Goal: Task Accomplishment & Management: Use online tool/utility

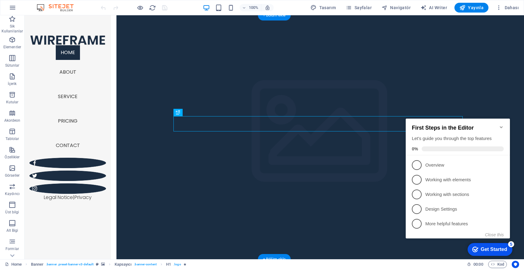
click at [14, 9] on icon "button" at bounding box center [12, 7] width 7 height 7
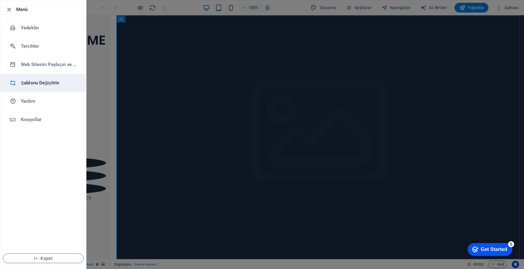
click at [51, 85] on h6 "Şablonu Değiştirin" at bounding box center [49, 82] width 57 height 7
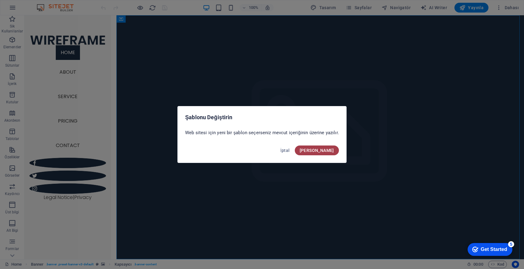
click at [325, 152] on span "Onayla" at bounding box center [316, 150] width 34 height 5
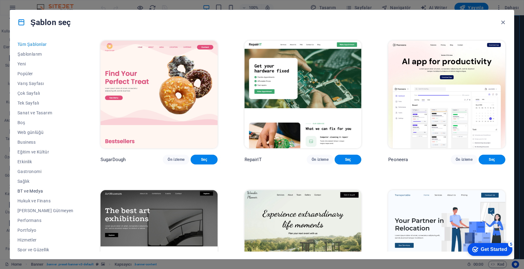
scroll to position [32, 0]
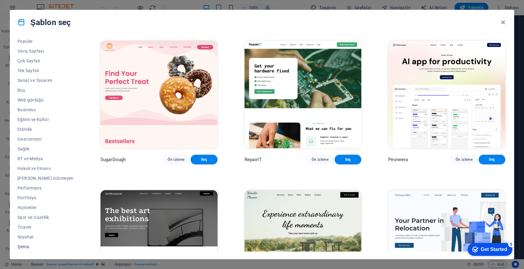
click at [44, 245] on span "Şema" at bounding box center [45, 247] width 56 height 5
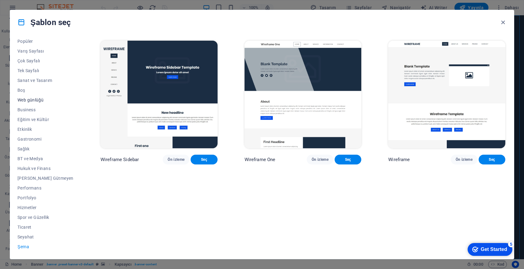
click at [47, 97] on button "Web günlüğü" at bounding box center [45, 100] width 56 height 10
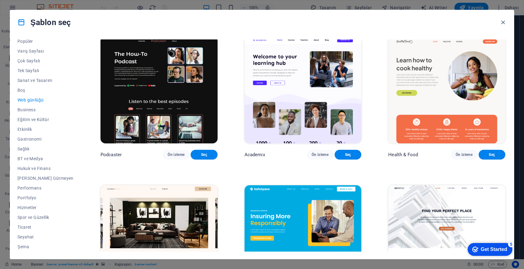
scroll to position [142, 0]
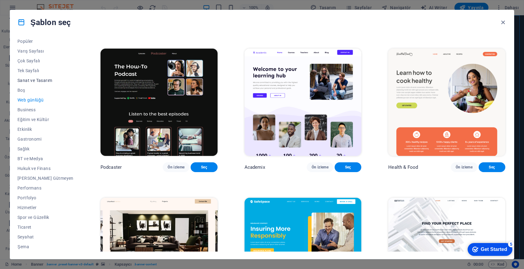
click at [40, 82] on span "Sanat ve Tasarım" at bounding box center [45, 80] width 56 height 5
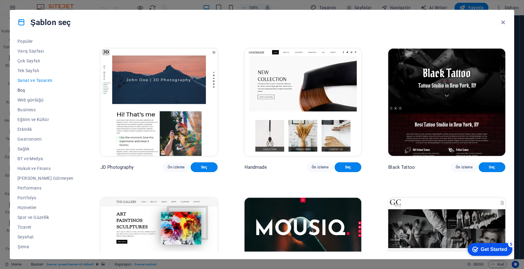
scroll to position [0, 0]
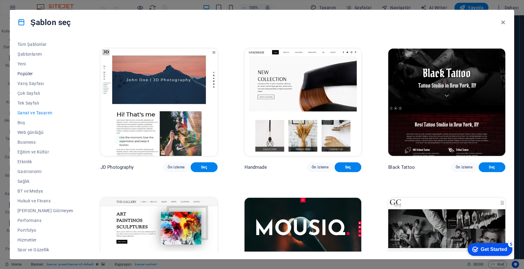
click at [27, 77] on button "Popüler" at bounding box center [45, 74] width 56 height 10
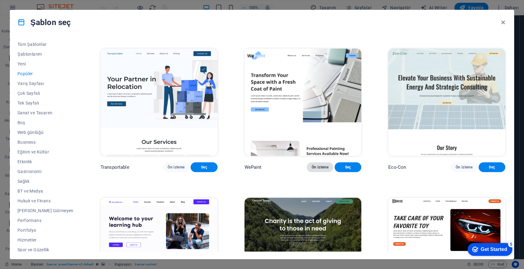
click at [313, 170] on span "Ön izleme" at bounding box center [319, 167] width 17 height 5
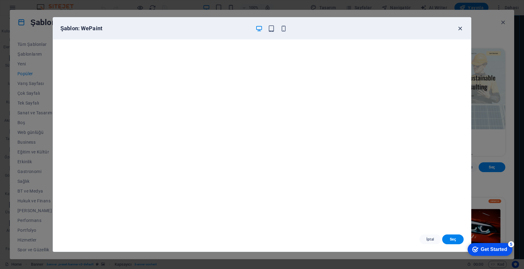
click at [460, 30] on icon "button" at bounding box center [459, 28] width 7 height 7
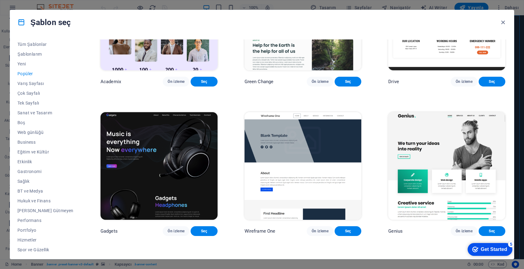
scroll to position [487, 0]
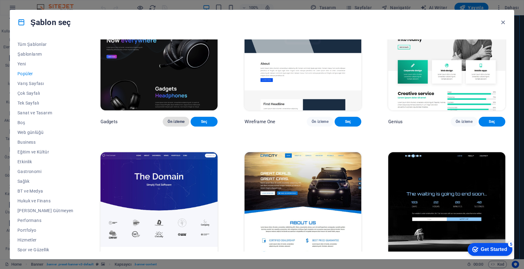
click at [167, 124] on span "Ön izleme" at bounding box center [175, 121] width 17 height 5
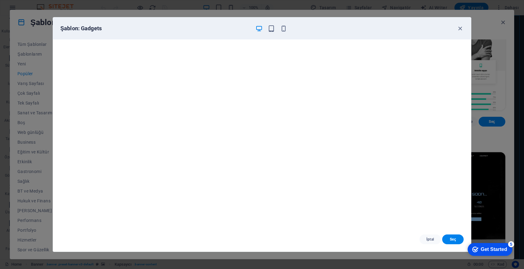
scroll to position [0, 0]
click at [457, 30] on icon "button" at bounding box center [459, 28] width 7 height 7
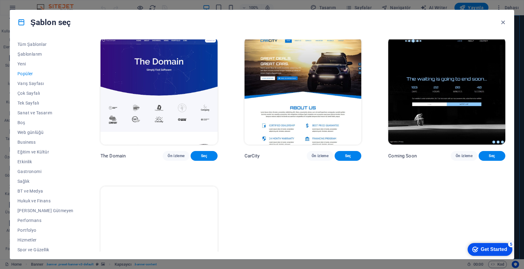
scroll to position [682, 0]
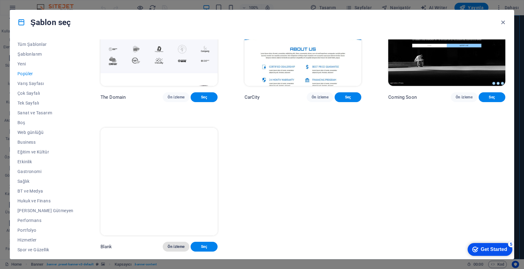
click at [167, 247] on span "Ön izleme" at bounding box center [175, 247] width 17 height 5
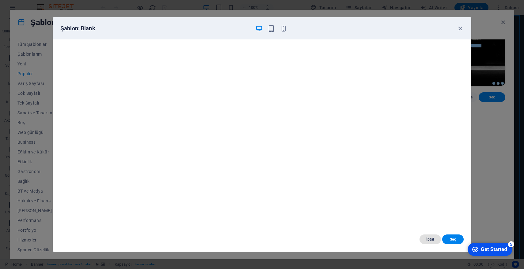
click at [432, 238] on span "İptal" at bounding box center [430, 239] width 12 height 5
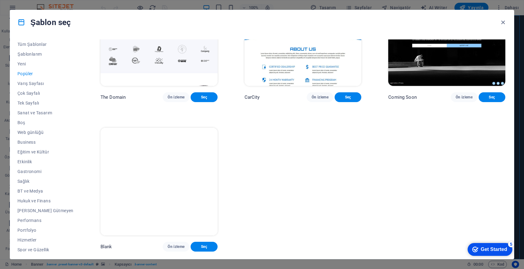
scroll to position [548, 0]
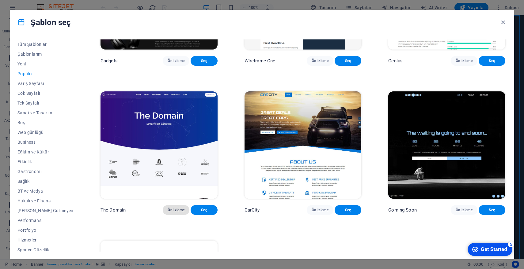
click at [170, 213] on span "Ön izleme" at bounding box center [175, 210] width 17 height 5
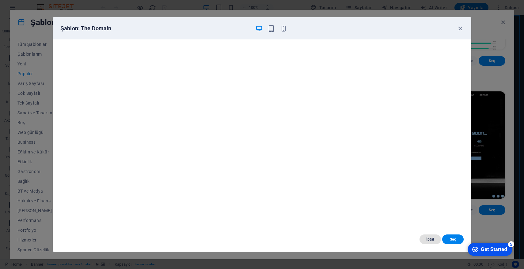
click at [426, 239] on span "İptal" at bounding box center [430, 239] width 12 height 5
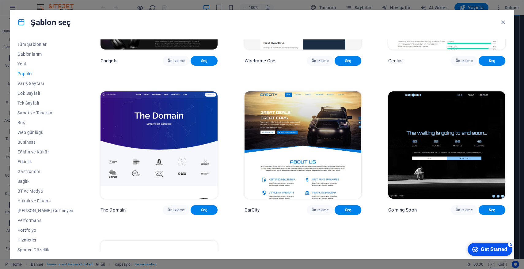
scroll to position [240, 0]
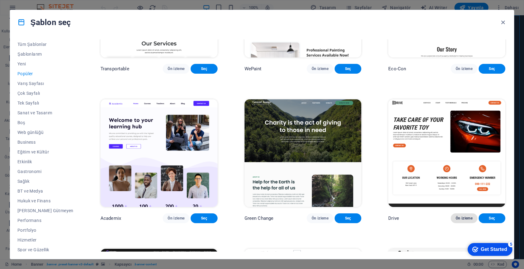
click at [455, 221] on span "Ön izleme" at bounding box center [463, 218] width 17 height 5
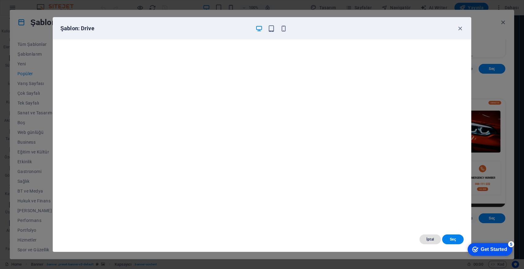
click at [432, 242] on span "İptal" at bounding box center [430, 239] width 12 height 5
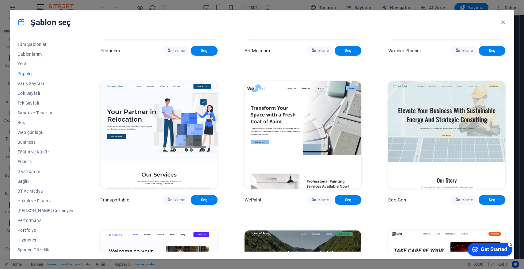
scroll to position [0, 0]
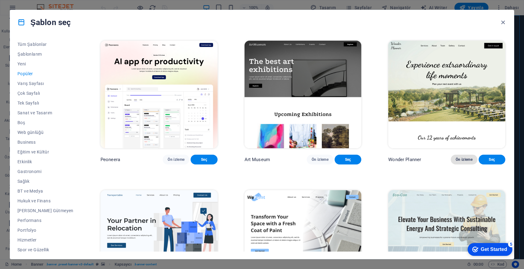
click at [459, 162] on span "Ön izleme" at bounding box center [463, 159] width 17 height 5
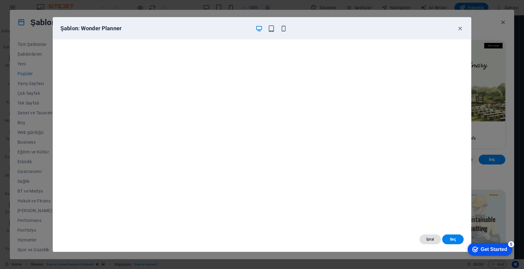
click at [430, 242] on button "İptal" at bounding box center [429, 240] width 21 height 10
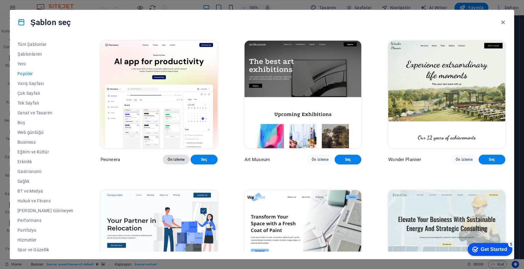
click at [168, 162] on span "Ön izleme" at bounding box center [175, 159] width 17 height 5
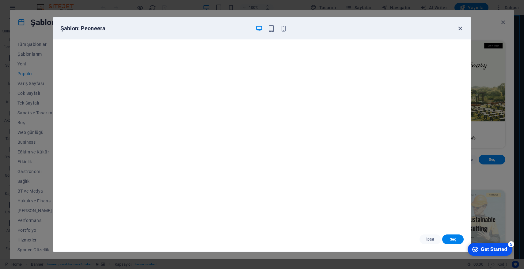
click at [460, 26] on icon "button" at bounding box center [459, 28] width 7 height 7
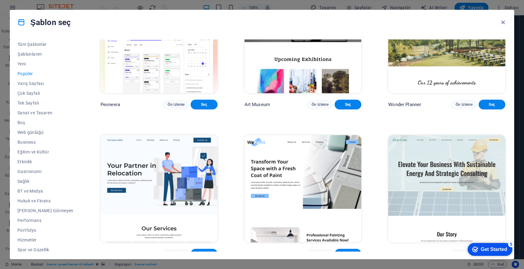
scroll to position [100, 0]
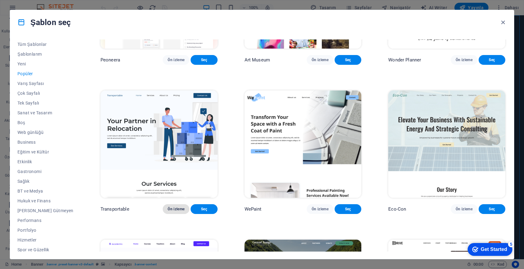
click at [173, 214] on button "Ön izleme" at bounding box center [176, 210] width 27 height 10
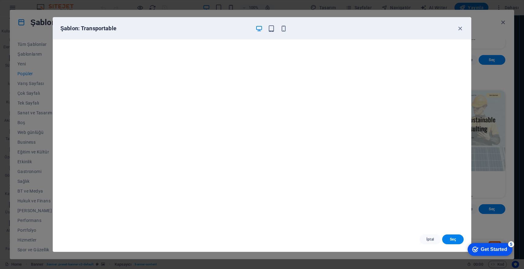
scroll to position [2, 0]
click at [459, 28] on icon "button" at bounding box center [459, 28] width 7 height 7
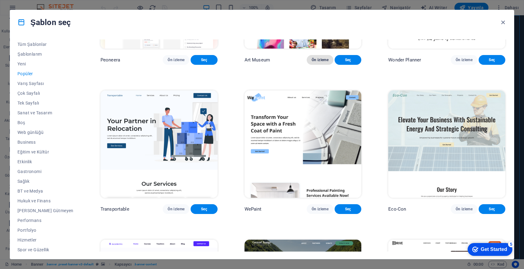
scroll to position [0, 0]
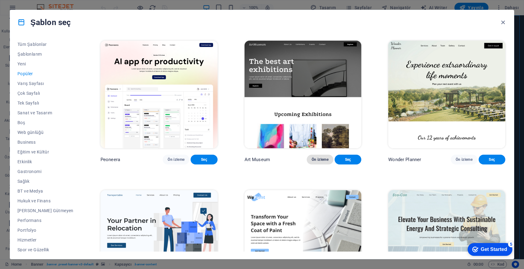
click at [318, 162] on span "Ön izleme" at bounding box center [319, 159] width 17 height 5
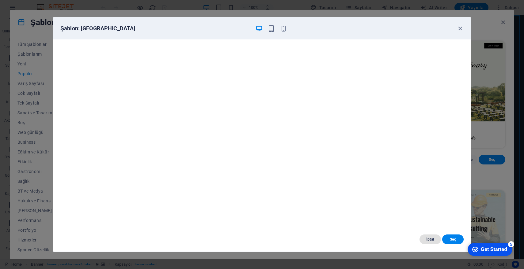
click at [430, 236] on button "İptal" at bounding box center [429, 240] width 21 height 10
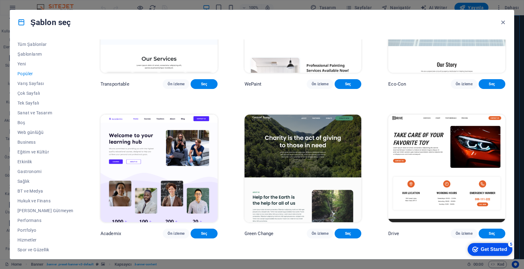
scroll to position [280, 0]
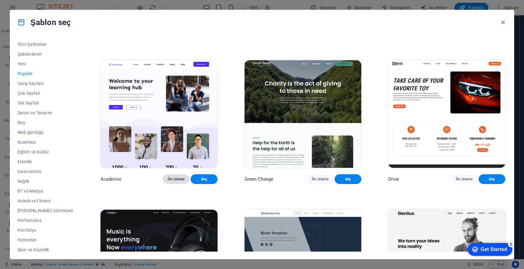
click at [169, 184] on button "Ön izleme" at bounding box center [176, 180] width 27 height 10
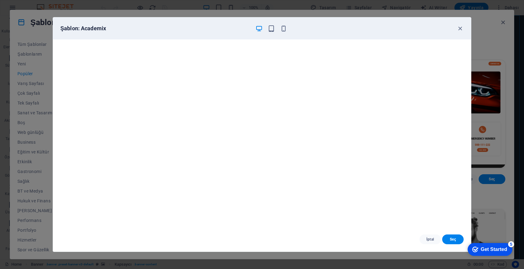
scroll to position [2, 0]
click at [429, 243] on button "İptal" at bounding box center [429, 240] width 21 height 10
click at [430, 239] on span "İptal" at bounding box center [430, 239] width 12 height 5
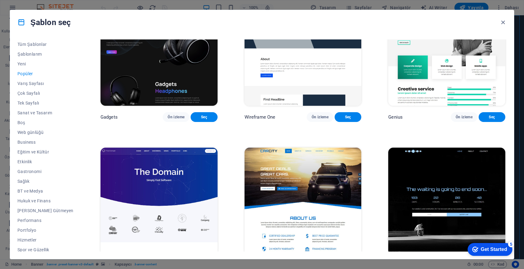
scroll to position [434, 0]
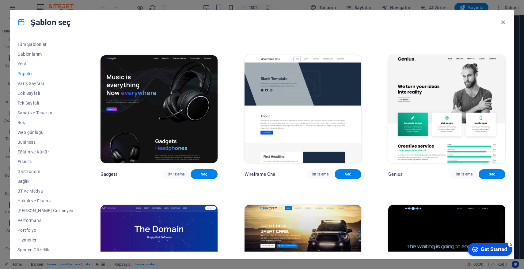
click at [160, 141] on img at bounding box center [158, 109] width 117 height 108
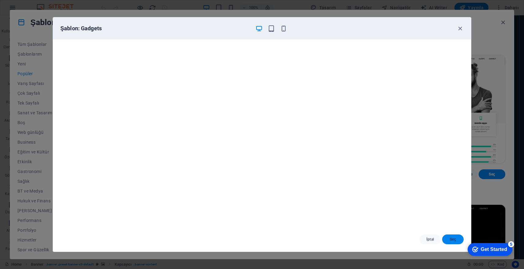
click at [451, 238] on span "Seç" at bounding box center [453, 239] width 12 height 5
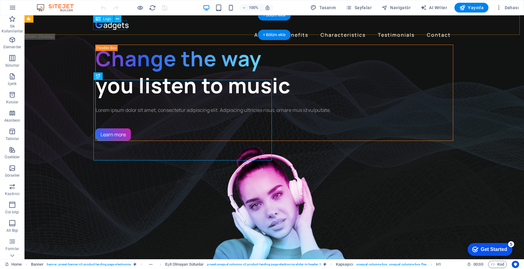
click at [109, 20] on span "Logo" at bounding box center [107, 19] width 8 height 4
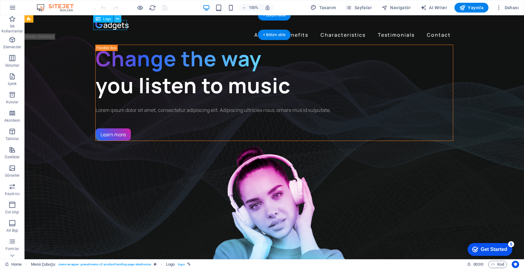
click at [118, 19] on icon at bounding box center [117, 19] width 3 height 6
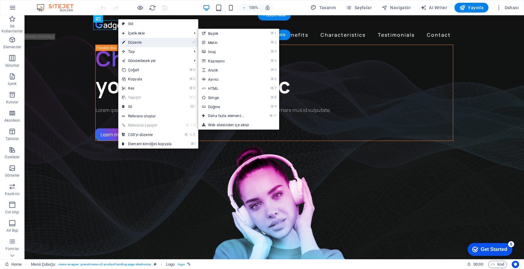
click at [143, 43] on link "⏎ Düzenle" at bounding box center [146, 42] width 57 height 9
select select "px"
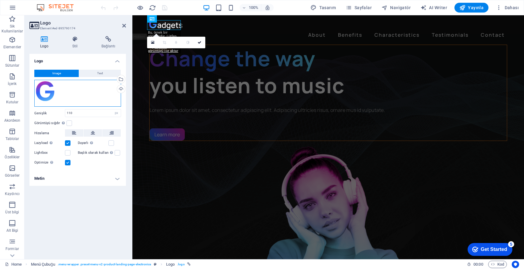
click at [45, 92] on div "Dosyaları buraya sürükleyin, dosyaları seçmek için tıklayın veya Dosyalardan ya…" at bounding box center [77, 93] width 87 height 27
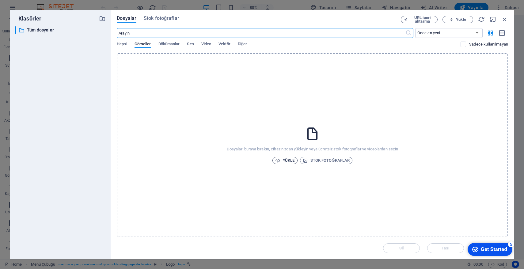
click at [291, 161] on span "Yükle" at bounding box center [285, 160] width 20 height 7
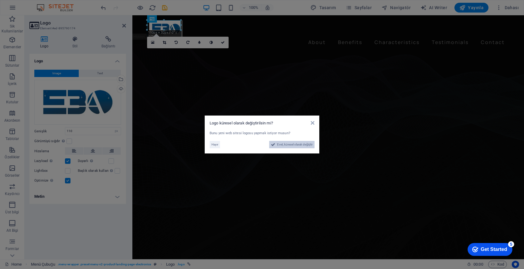
click at [287, 145] on span "Evet, küresel olarak değiştir" at bounding box center [295, 144] width 36 height 7
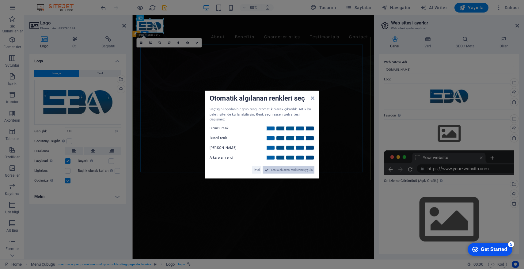
click at [284, 168] on span "Yeni web sitesi renklerini uygula" at bounding box center [291, 169] width 42 height 7
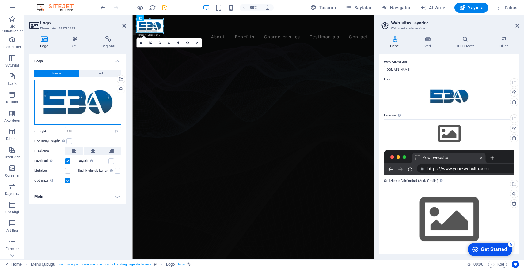
click at [79, 99] on div "Dosyaları buraya sürükleyin, dosyaları seçmek için tıklayın veya Dosyalardan ya…" at bounding box center [77, 102] width 87 height 45
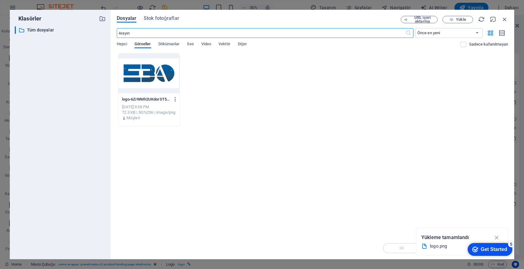
click at [172, 98] on icon "button" at bounding box center [175, 100] width 6 height 6
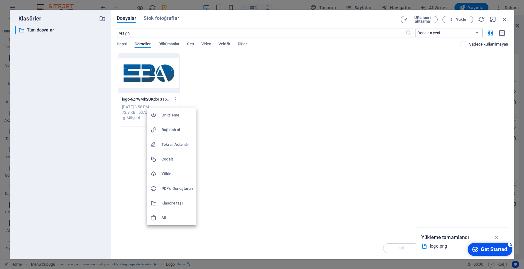
click at [229, 201] on div at bounding box center [262, 134] width 524 height 269
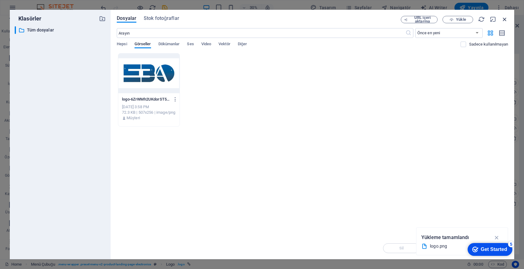
click at [504, 20] on icon "button" at bounding box center [504, 19] width 7 height 7
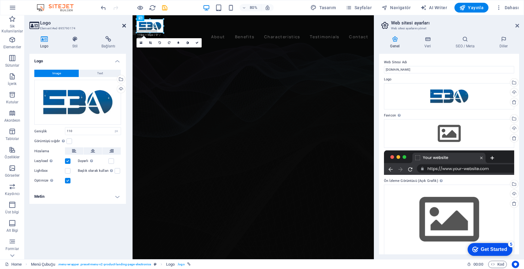
click at [123, 28] on icon at bounding box center [124, 25] width 4 height 5
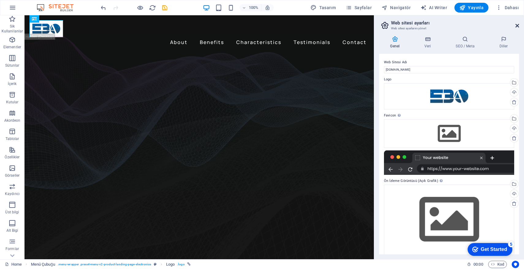
click at [518, 25] on icon at bounding box center [517, 25] width 4 height 5
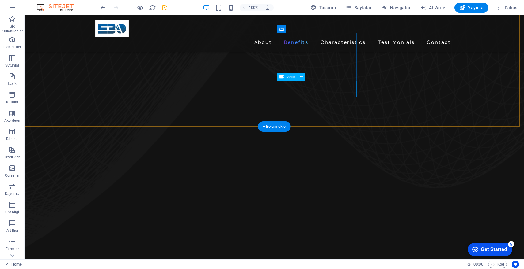
scroll to position [381, 0]
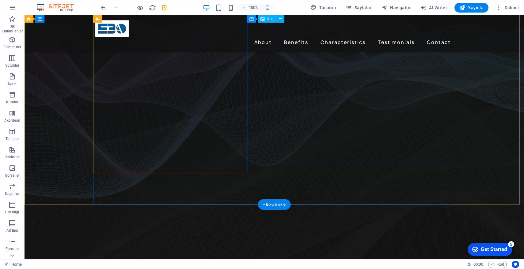
scroll to position [0, 0]
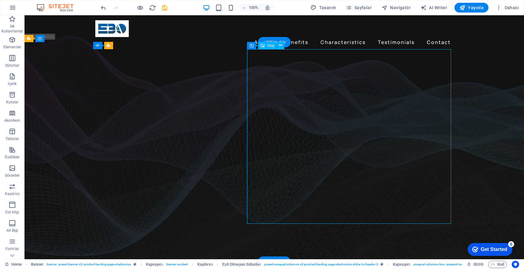
click at [268, 47] on span "İmaj" at bounding box center [270, 46] width 7 height 4
click at [285, 46] on div "Kapsayıcı İmaj" at bounding box center [267, 46] width 41 height 8
click at [282, 46] on icon at bounding box center [280, 45] width 3 height 6
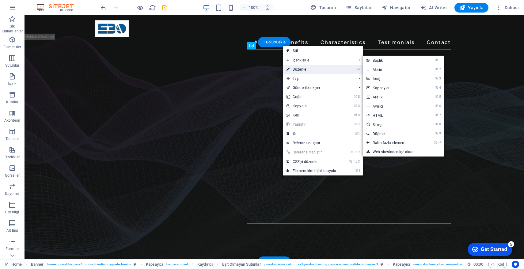
click at [306, 70] on link "⏎ Düzenle" at bounding box center [311, 69] width 57 height 9
select select "%"
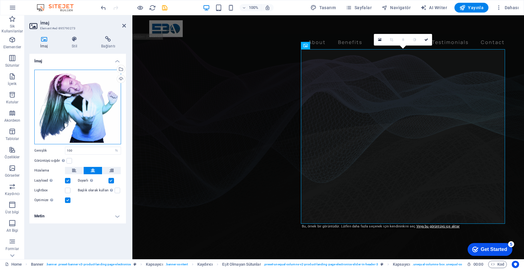
click at [84, 97] on div "Dosyaları buraya sürükleyin, dosyaları seçmek için tıklayın veya Dosyalardan ya…" at bounding box center [77, 107] width 87 height 75
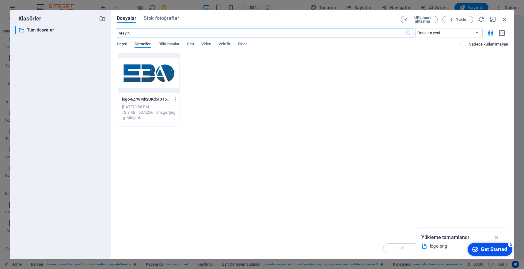
click at [121, 45] on span "Hepsi" at bounding box center [122, 44] width 10 height 9
click at [148, 43] on span "Görseller" at bounding box center [142, 44] width 17 height 9
click at [498, 237] on icon "button" at bounding box center [496, 238] width 7 height 7
click at [450, 17] on button "Yükle" at bounding box center [457, 19] width 31 height 7
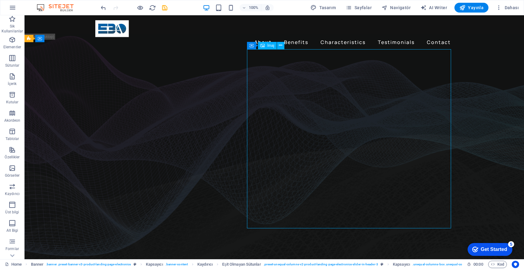
click at [281, 47] on icon at bounding box center [280, 45] width 3 height 6
click at [10, 4] on icon "button" at bounding box center [12, 7] width 7 height 7
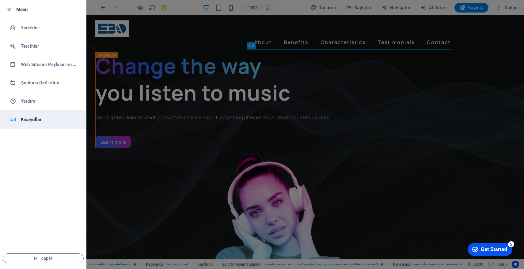
click at [36, 119] on h6 "Kısayollar" at bounding box center [49, 119] width 57 height 7
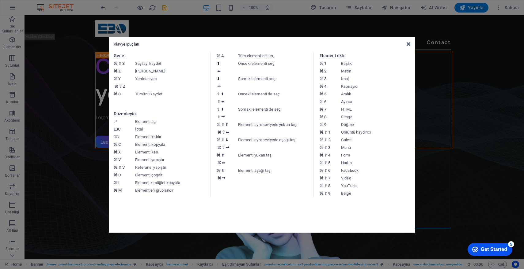
click at [408, 43] on icon at bounding box center [408, 44] width 4 height 5
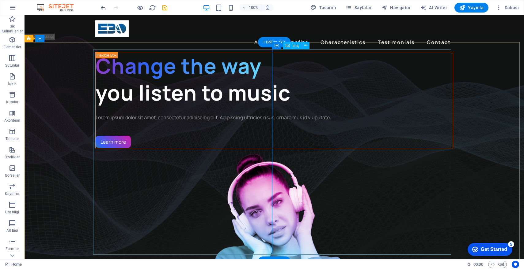
click at [347, 148] on figure "1/3" at bounding box center [274, 251] width 358 height 206
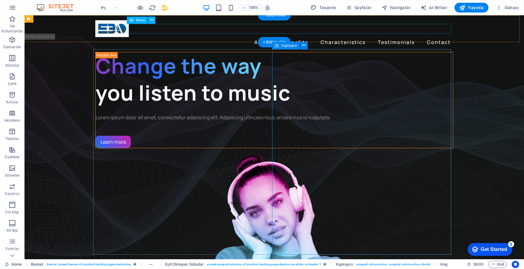
click at [261, 37] on nav "About Benefits Characteristics Testimonials Contact" at bounding box center [274, 42] width 358 height 10
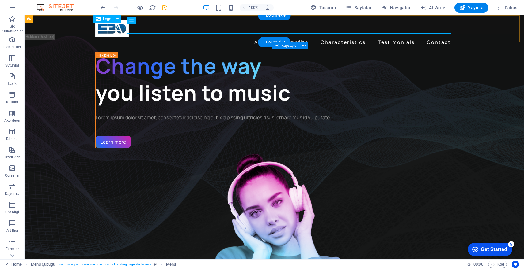
click at [106, 27] on div at bounding box center [274, 28] width 358 height 17
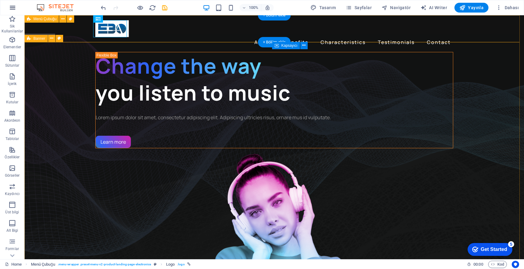
click at [9, 7] on icon "button" at bounding box center [12, 7] width 7 height 7
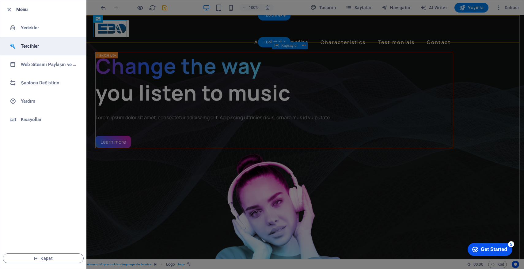
click at [39, 43] on h6 "Tercihler" at bounding box center [49, 46] width 57 height 7
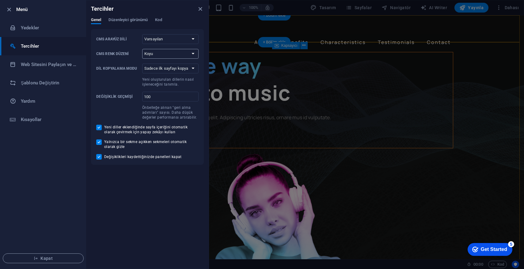
select select "auto"
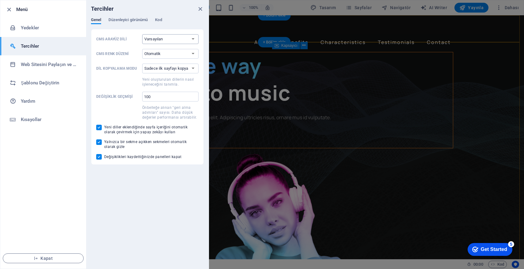
select select "tr"
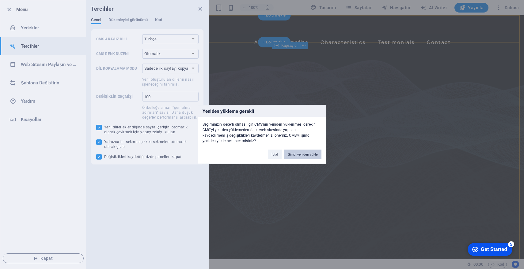
click at [308, 156] on button "Şimdi yeniden yükle" at bounding box center [302, 154] width 37 height 9
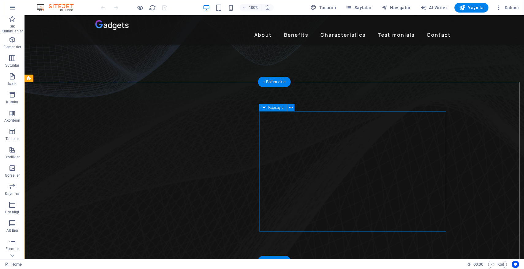
scroll to position [213, 0]
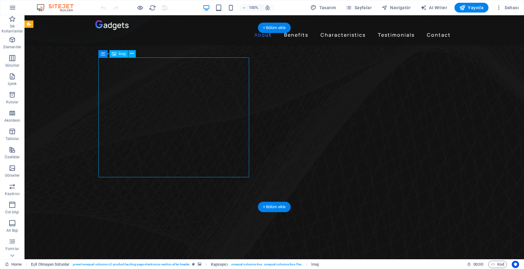
scroll to position [0, 0]
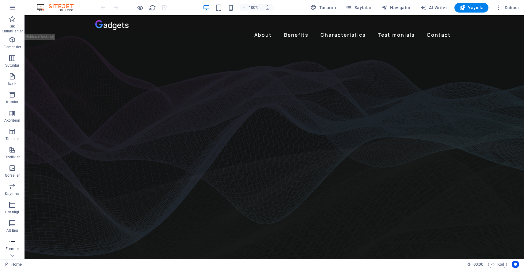
click at [16, 247] on p "Formlar" at bounding box center [12, 249] width 13 height 5
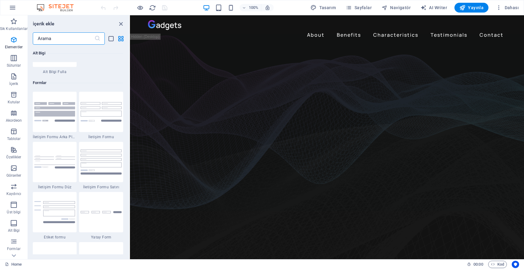
scroll to position [4470, 0]
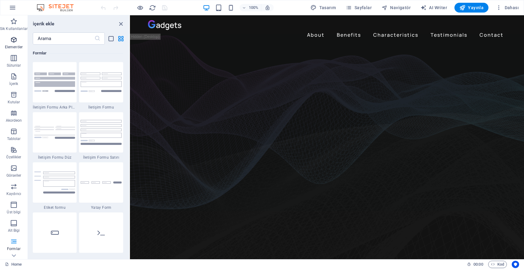
click at [15, 40] on icon "button" at bounding box center [13, 39] width 7 height 7
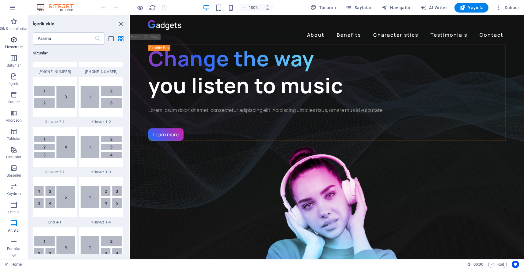
scroll to position [65, 0]
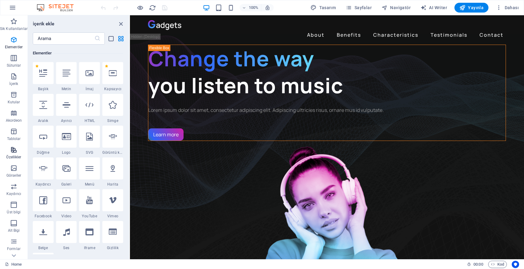
click at [18, 158] on p "Özellikler" at bounding box center [13, 157] width 15 height 5
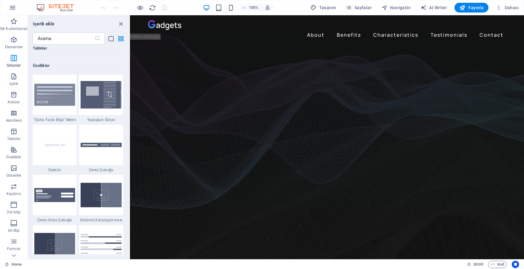
scroll to position [2387, 0]
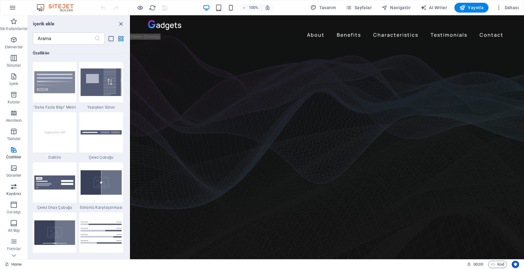
click at [15, 193] on p "Kaydırıcı" at bounding box center [13, 194] width 15 height 5
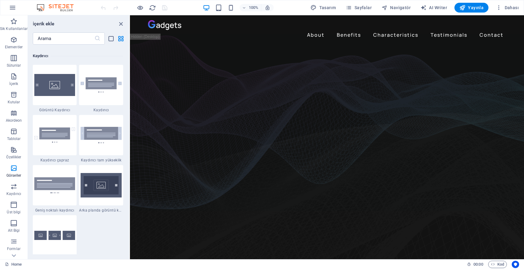
scroll to position [3471, 0]
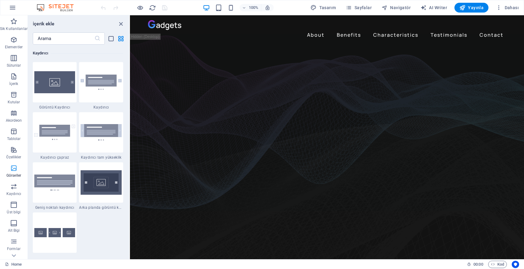
click at [15, 171] on icon "button" at bounding box center [13, 168] width 7 height 7
click at [14, 172] on span "Görseller" at bounding box center [14, 172] width 28 height 15
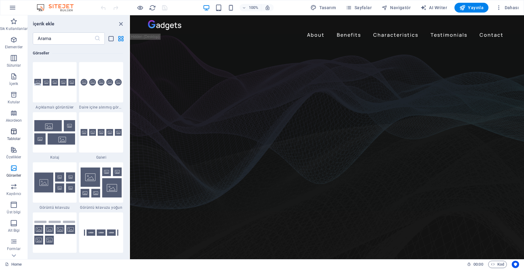
scroll to position [31, 0]
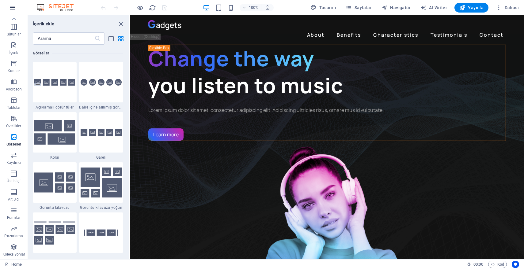
click at [13, 10] on icon "button" at bounding box center [12, 7] width 7 height 7
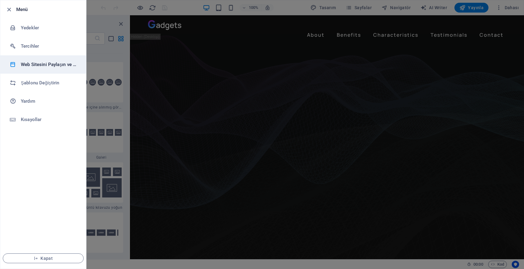
click at [47, 70] on li "Web Sitesini Paylaşın ve [GEOGRAPHIC_DATA]" at bounding box center [43, 64] width 86 height 18
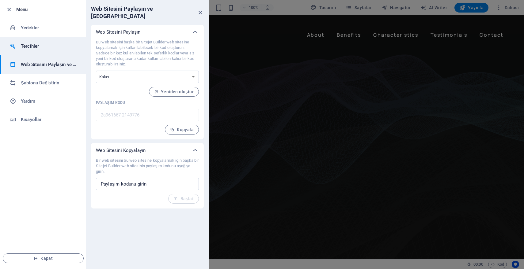
click at [44, 47] on h6 "Tercihler" at bounding box center [49, 46] width 57 height 7
select select "tr"
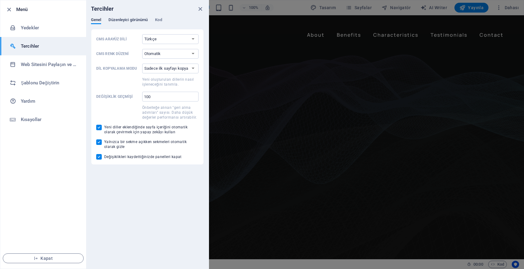
click at [122, 21] on span "Düzenleyici görünümü" at bounding box center [127, 20] width 39 height 9
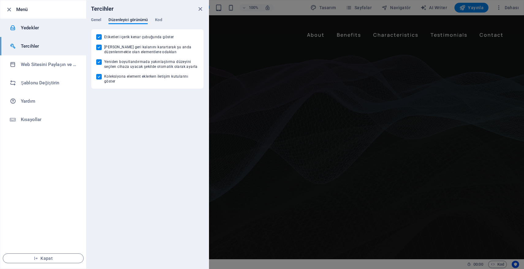
click at [44, 28] on h6 "Yedekler" at bounding box center [49, 27] width 57 height 7
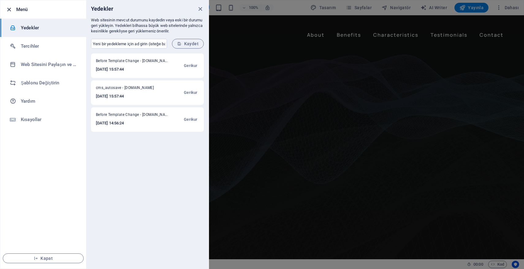
click at [10, 10] on icon "button" at bounding box center [9, 9] width 7 height 7
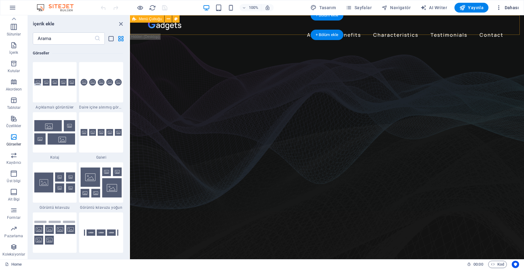
click at [512, 9] on span "Dahası" at bounding box center [506, 8] width 23 height 6
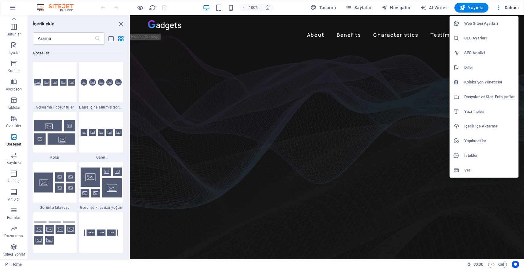
click at [510, 9] on div at bounding box center [262, 134] width 524 height 269
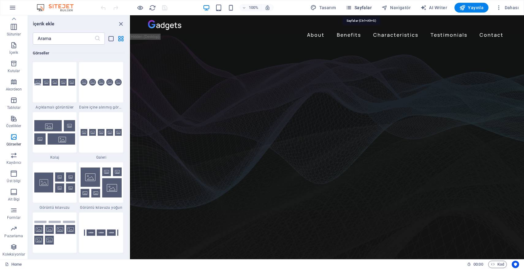
click at [358, 8] on span "Sayfalar" at bounding box center [358, 8] width 26 height 6
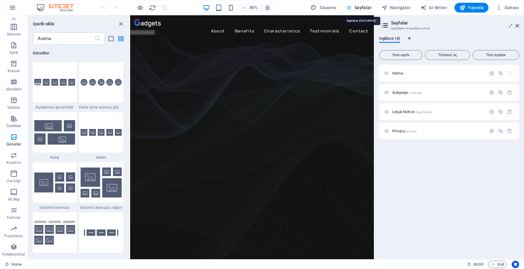
click at [358, 8] on span "Sayfalar" at bounding box center [358, 8] width 26 height 6
click at [516, 26] on icon at bounding box center [517, 25] width 4 height 5
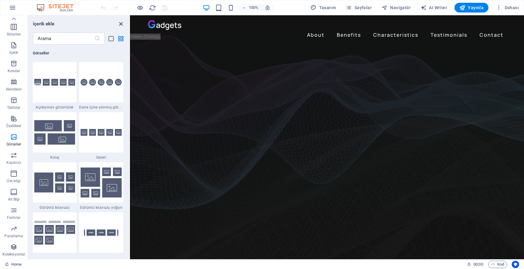
drag, startPoint x: 118, startPoint y: 23, endPoint x: 94, endPoint y: 8, distance: 28.6
click at [118, 23] on icon "close panel" at bounding box center [120, 24] width 7 height 7
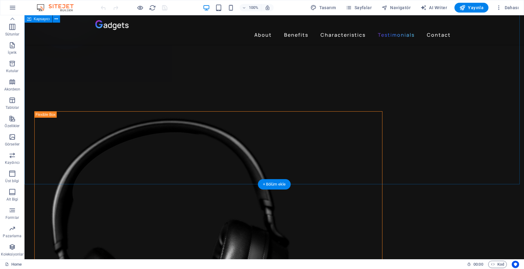
scroll to position [1599, 0]
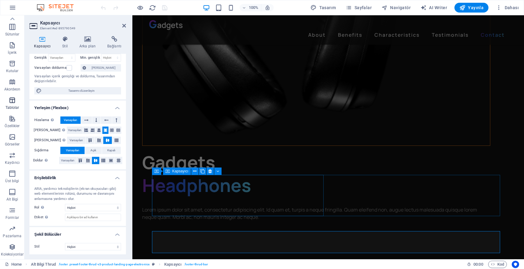
scroll to position [0, 0]
click at [13, 9] on icon "button" at bounding box center [12, 7] width 7 height 7
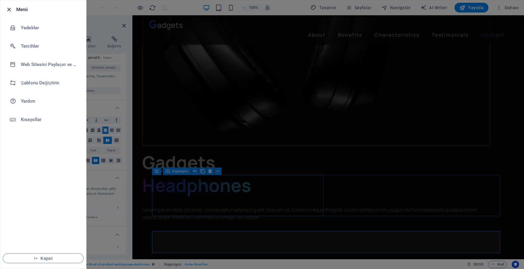
click at [9, 10] on icon "button" at bounding box center [9, 9] width 7 height 7
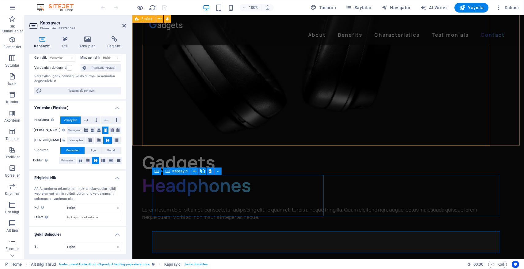
scroll to position [1474, 0]
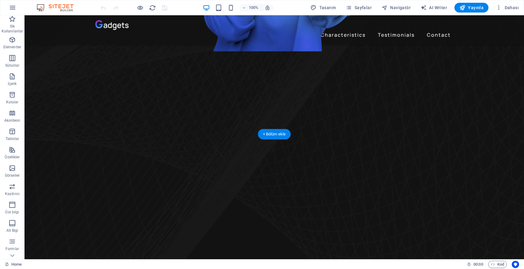
scroll to position [0, 0]
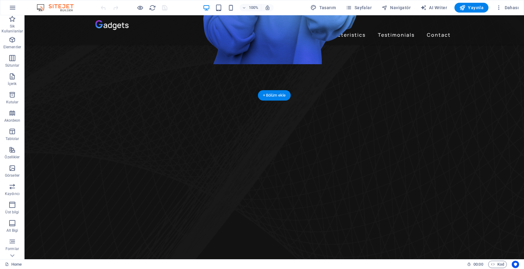
scroll to position [325, 0]
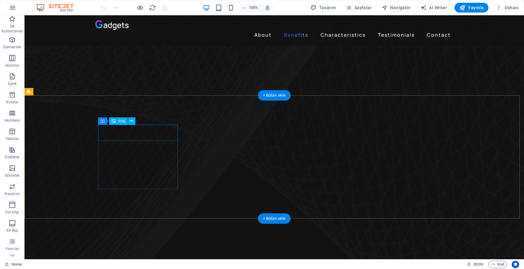
click at [121, 123] on span "İmaj" at bounding box center [121, 121] width 7 height 4
click at [132, 120] on icon at bounding box center [131, 121] width 3 height 6
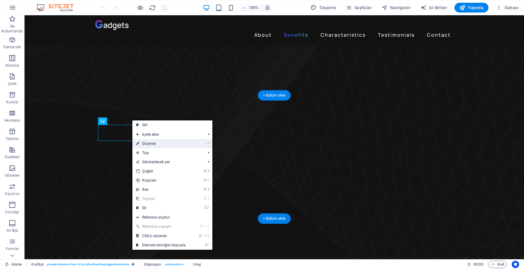
click at [146, 141] on link "⏎ Düzenle" at bounding box center [160, 143] width 57 height 9
select select "px"
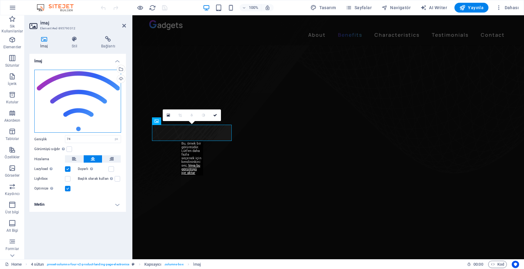
click at [81, 85] on div "Dosyaları buraya sürükleyin, dosyaları seçmek için tıklayın veya Dosyalardan ya…" at bounding box center [77, 101] width 87 height 63
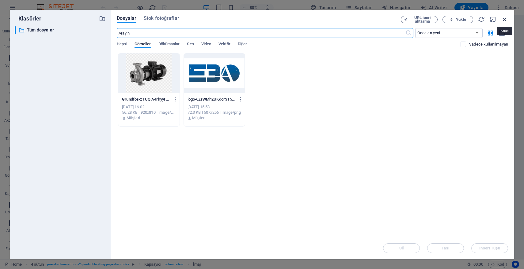
click at [506, 20] on icon "button" at bounding box center [504, 19] width 7 height 7
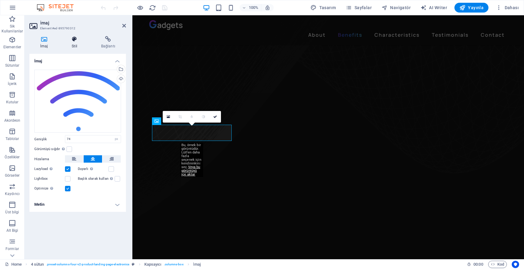
click at [69, 40] on icon at bounding box center [74, 39] width 27 height 6
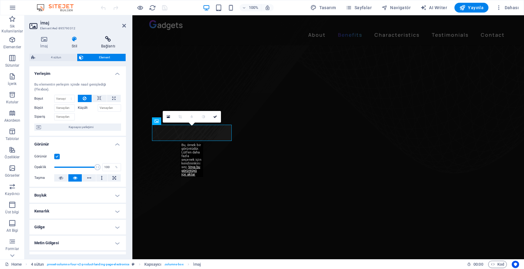
click at [110, 40] on icon at bounding box center [108, 39] width 36 height 6
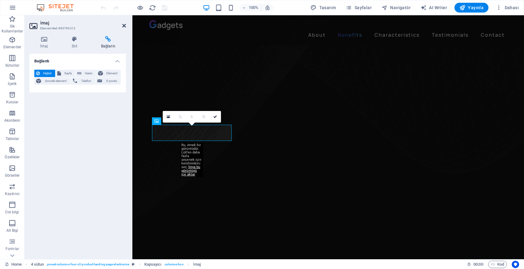
click at [122, 26] on icon at bounding box center [124, 25] width 4 height 5
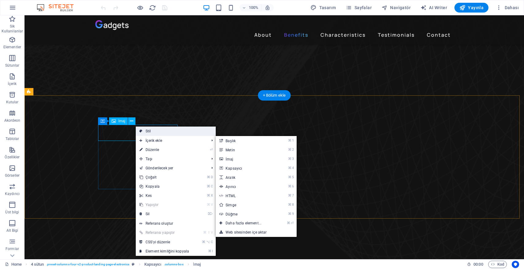
click at [177, 135] on link "Stil" at bounding box center [176, 131] width 80 height 9
select select "rem"
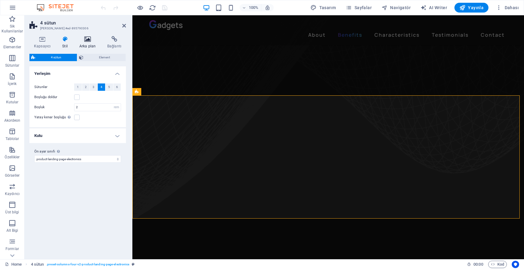
click at [87, 38] on icon at bounding box center [87, 39] width 25 height 6
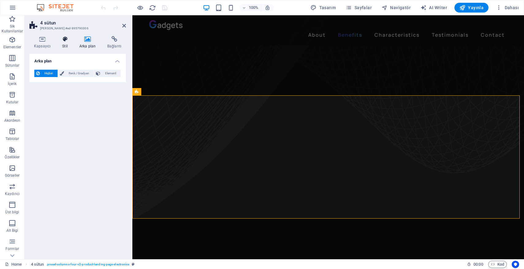
click at [71, 40] on icon at bounding box center [65, 39] width 15 height 6
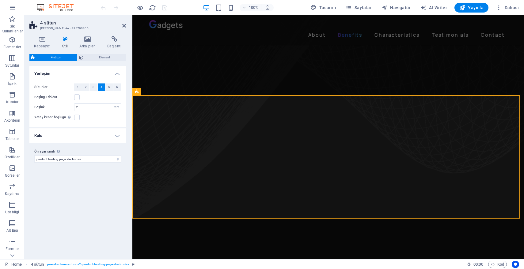
click at [99, 61] on div "4 sütun Element Yerleşim Bu elementin yerleşim içinde nasıl genişlediği (Flexbo…" at bounding box center [77, 154] width 96 height 201
click at [100, 59] on span "Element" at bounding box center [104, 57] width 39 height 7
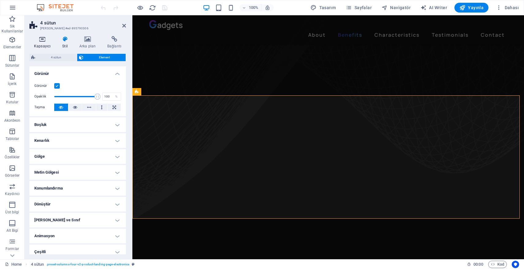
click at [46, 41] on icon at bounding box center [42, 39] width 26 height 6
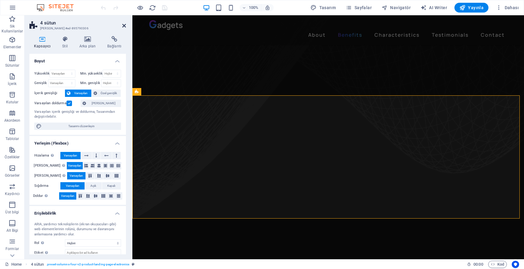
click at [124, 27] on icon at bounding box center [124, 25] width 4 height 5
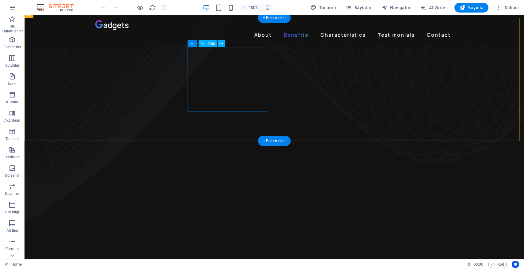
scroll to position [343, 0]
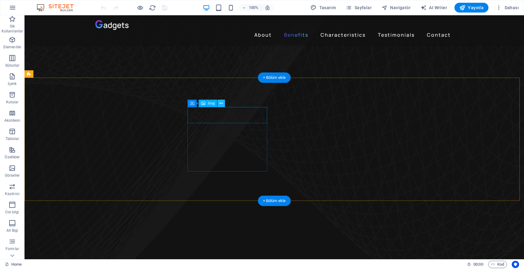
click at [222, 103] on icon at bounding box center [220, 103] width 3 height 6
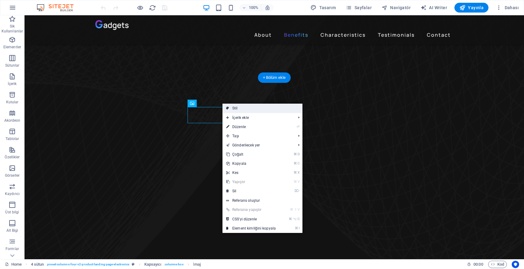
click at [238, 108] on link "Stil" at bounding box center [262, 108] width 80 height 9
select select "rem"
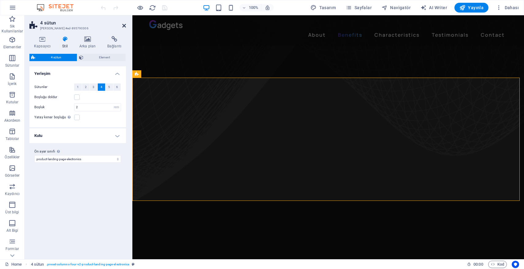
click at [123, 23] on icon at bounding box center [124, 25] width 4 height 5
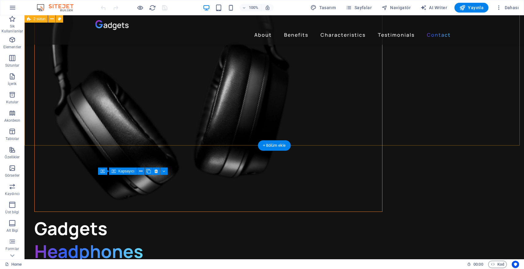
scroll to position [1463, 0]
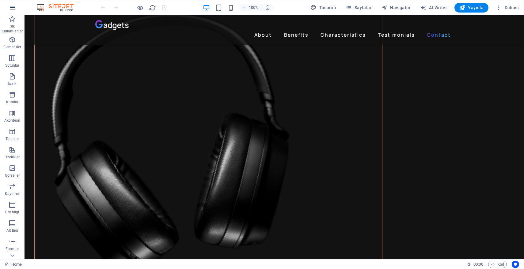
click at [10, 8] on icon "button" at bounding box center [12, 7] width 7 height 7
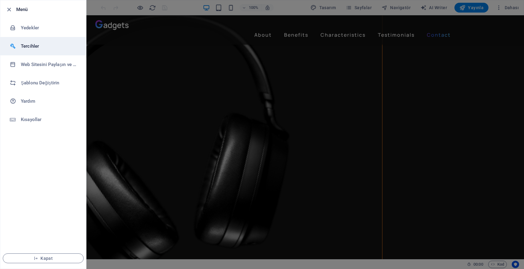
click at [42, 47] on h6 "Tercihler" at bounding box center [49, 46] width 57 height 7
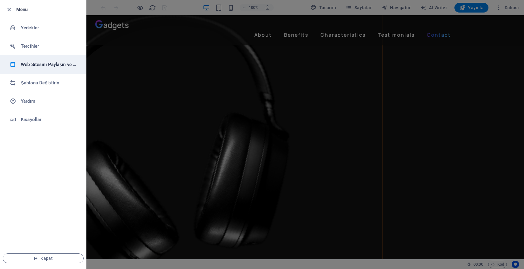
select select "tr"
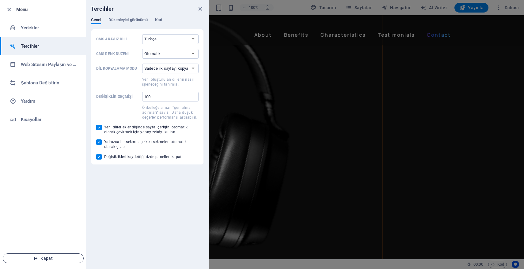
click at [50, 258] on span "Kapat" at bounding box center [43, 258] width 70 height 5
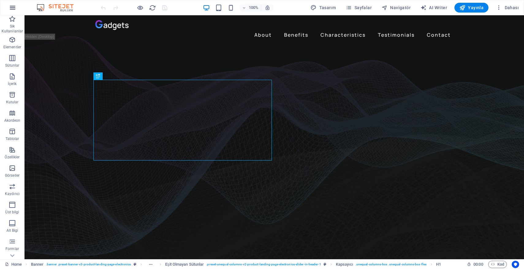
click at [15, 6] on icon "button" at bounding box center [12, 7] width 7 height 7
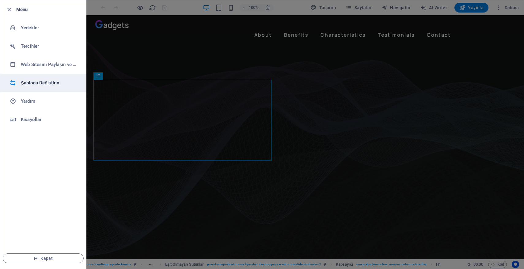
click at [47, 82] on h6 "Şablonu Değiştirin" at bounding box center [49, 82] width 57 height 7
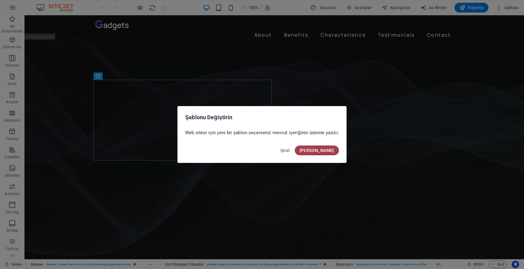
click at [323, 151] on span "Onayla" at bounding box center [316, 150] width 34 height 5
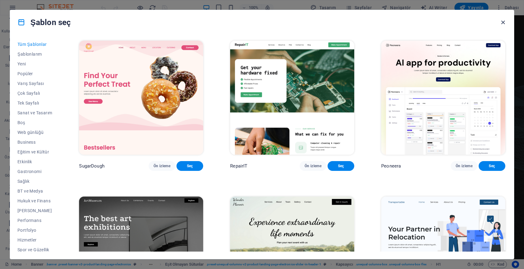
click at [499, 22] on icon "button" at bounding box center [502, 22] width 7 height 7
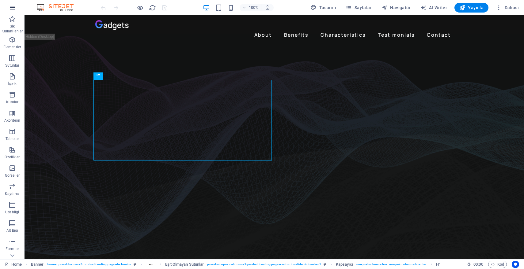
click at [10, 8] on icon "button" at bounding box center [12, 7] width 7 height 7
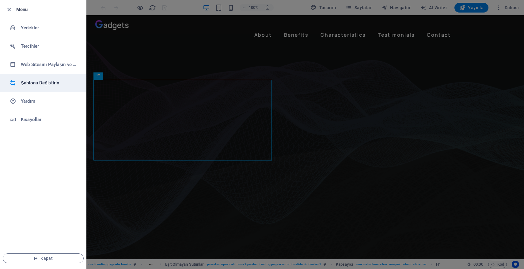
click at [42, 85] on h6 "Şablonu Değiştirin" at bounding box center [49, 82] width 57 height 7
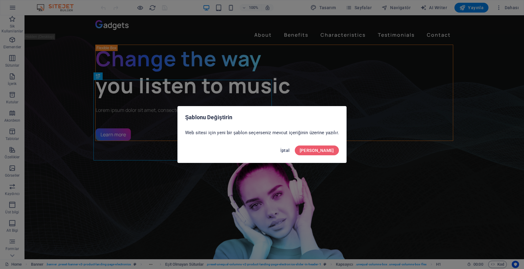
click at [290, 151] on span "İptal" at bounding box center [284, 150] width 9 height 5
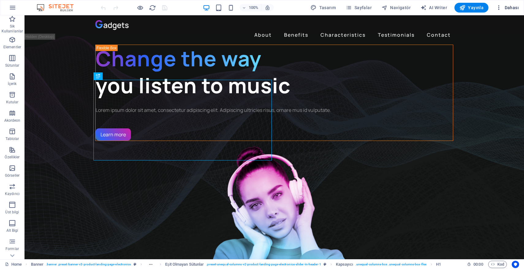
click at [506, 4] on button "Dahası" at bounding box center [507, 8] width 28 height 10
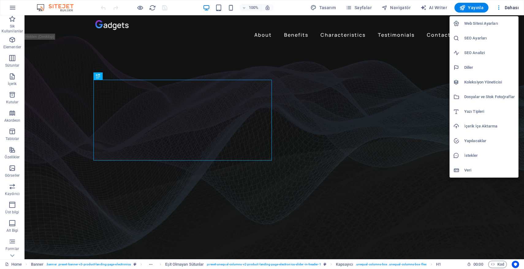
click at [483, 25] on h6 "Web Sitesi Ayarları" at bounding box center [489, 23] width 51 height 7
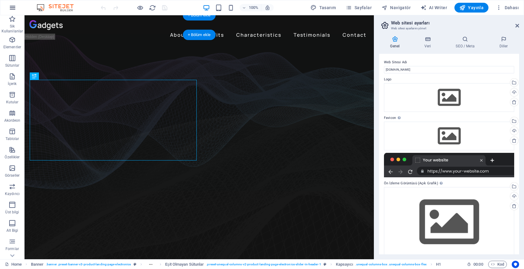
click at [11, 4] on icon "button" at bounding box center [12, 7] width 7 height 7
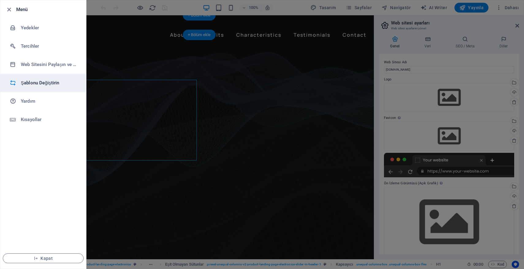
click at [43, 85] on h6 "Şablonu Değiştirin" at bounding box center [49, 82] width 57 height 7
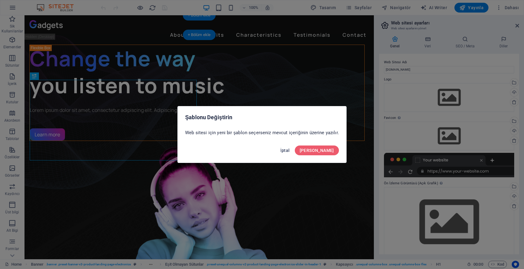
click at [290, 152] on span "İptal" at bounding box center [284, 150] width 9 height 5
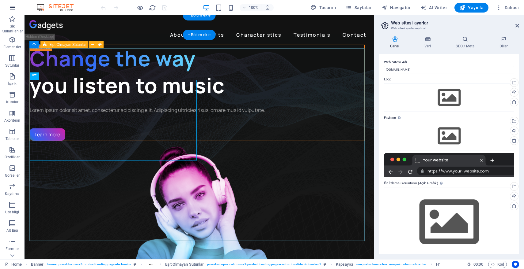
click at [13, 11] on icon "button" at bounding box center [12, 7] width 7 height 7
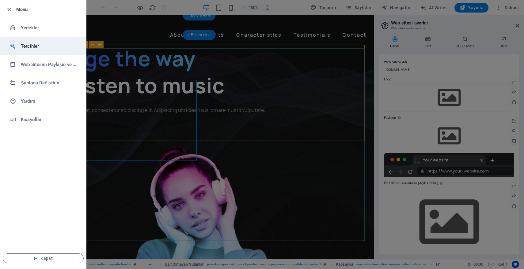
click at [39, 44] on h6 "Tercihler" at bounding box center [49, 46] width 57 height 7
select select "tr"
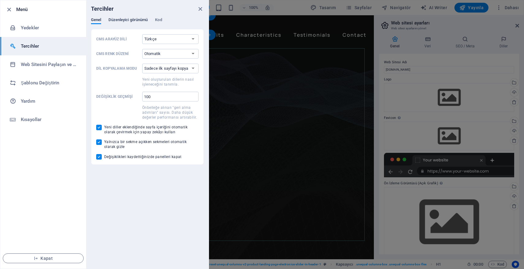
click at [132, 22] on span "Düzenleyici görünümü" at bounding box center [127, 20] width 39 height 9
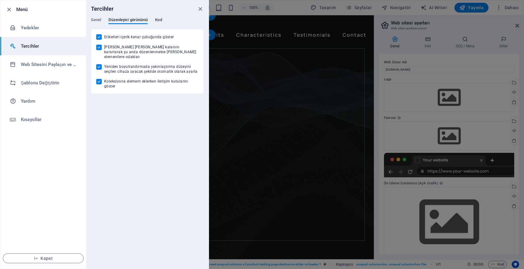
click at [160, 21] on span "Kod" at bounding box center [158, 20] width 7 height 9
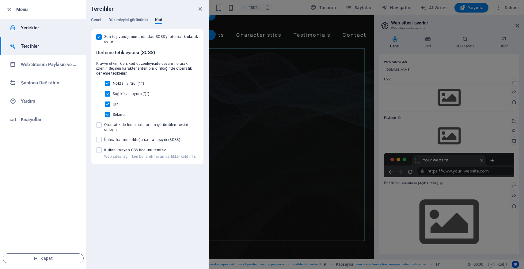
click at [36, 28] on h6 "Yedekler" at bounding box center [49, 27] width 57 height 7
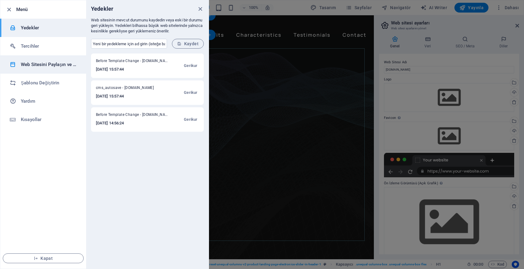
click at [42, 68] on h6 "Web Sitesini Paylaşın ve [GEOGRAPHIC_DATA]" at bounding box center [49, 64] width 57 height 7
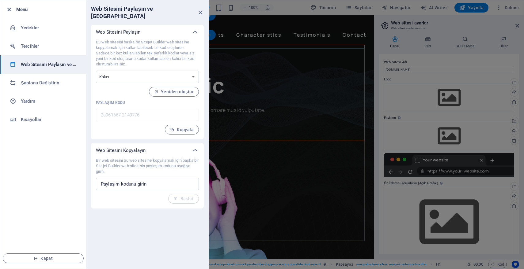
click at [8, 8] on icon "button" at bounding box center [9, 9] width 7 height 7
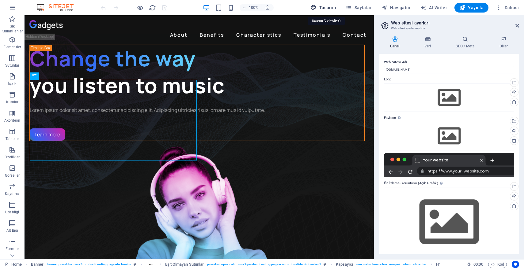
click at [330, 6] on span "Tasarım" at bounding box center [322, 8] width 25 height 6
select select "px"
select select "400"
select select "px"
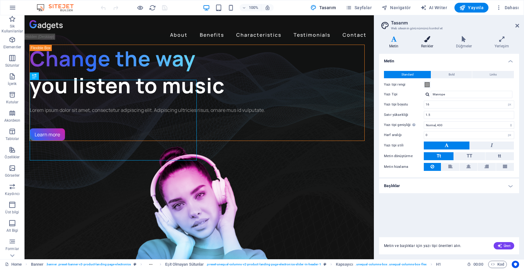
click at [430, 40] on icon at bounding box center [427, 39] width 32 height 6
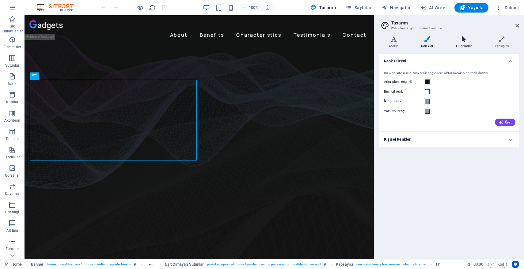
click at [466, 37] on icon at bounding box center [463, 39] width 36 height 6
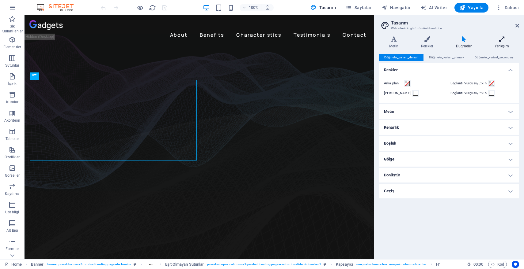
click at [506, 44] on h4 "Yerleşim" at bounding box center [501, 42] width 35 height 13
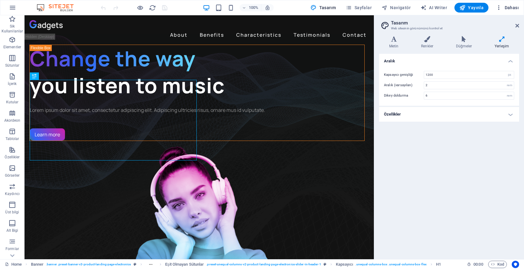
click at [513, 6] on span "Dahası" at bounding box center [506, 8] width 23 height 6
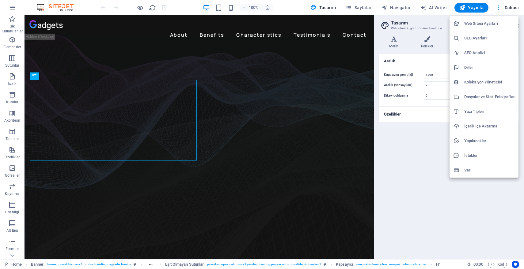
click at [483, 26] on h6 "Web Sitesi Ayarları" at bounding box center [489, 23] width 51 height 7
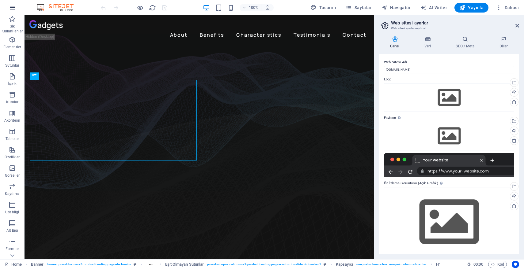
click at [11, 8] on icon "button" at bounding box center [12, 7] width 7 height 7
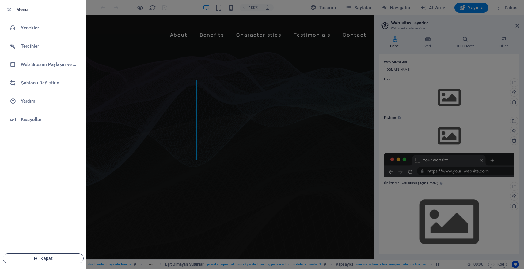
click at [46, 257] on span "Kapat" at bounding box center [43, 258] width 70 height 5
